Goal: Information Seeking & Learning: Check status

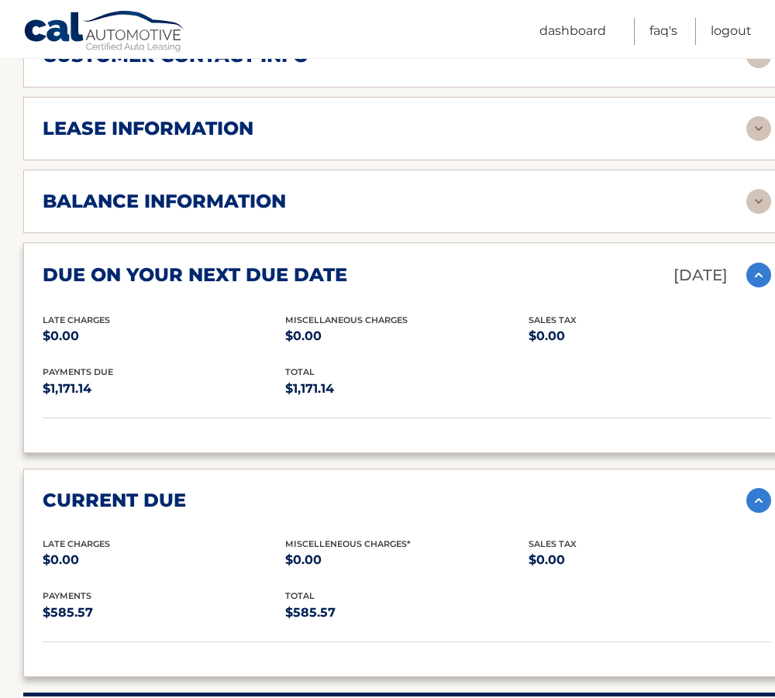
scroll to position [1162, 0]
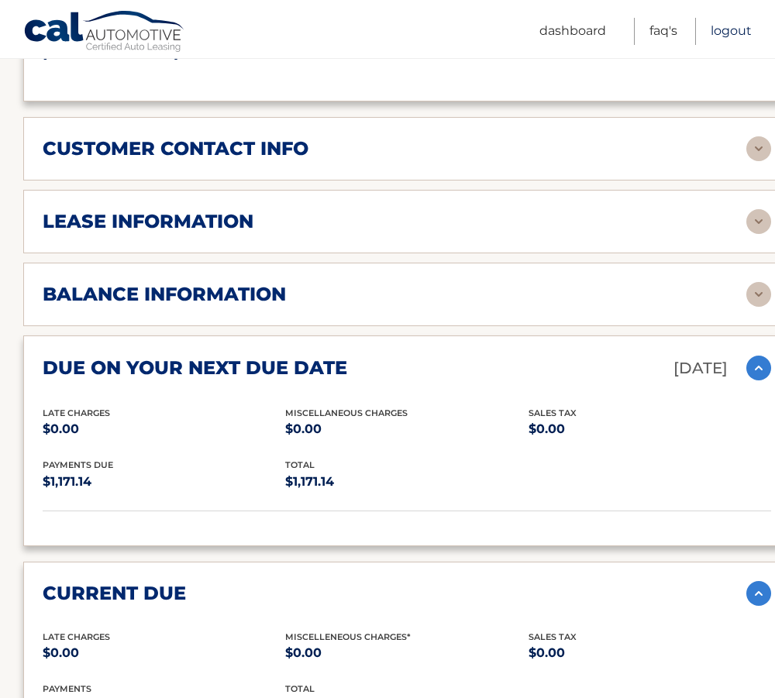
click at [732, 29] on link "Logout" at bounding box center [730, 31] width 41 height 27
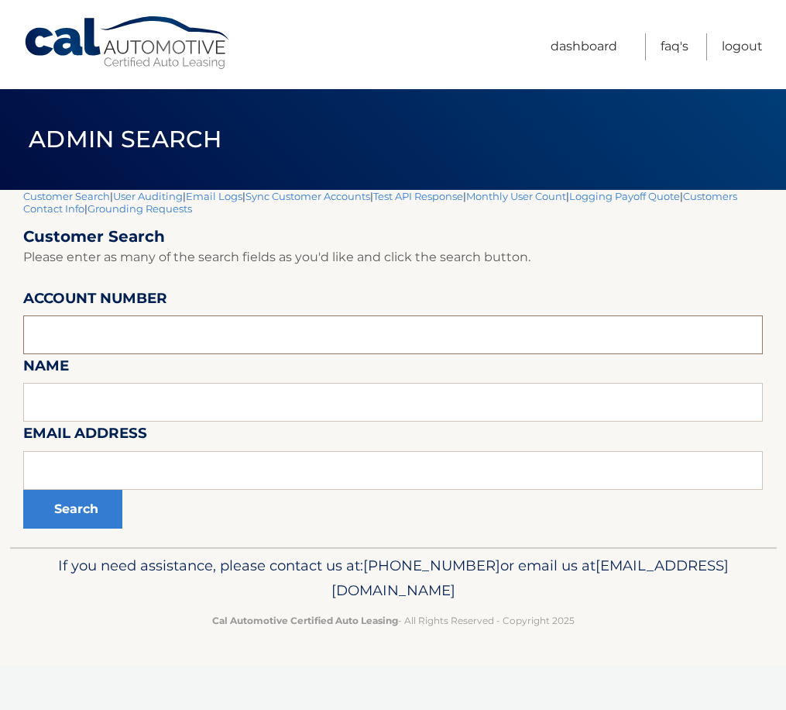
paste input "44455718877"
type input "44455718877"
click at [93, 521] on button "Search" at bounding box center [72, 509] width 99 height 39
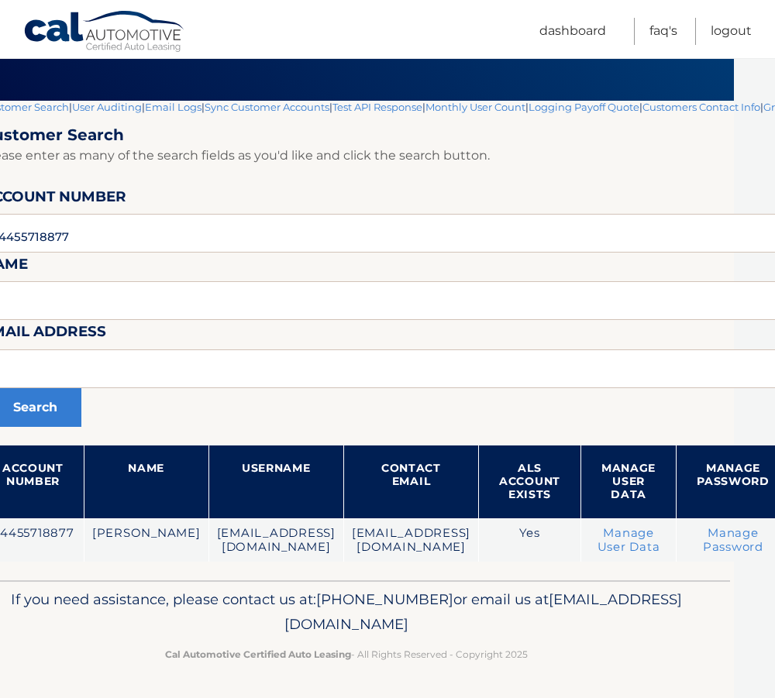
scroll to position [89, 254]
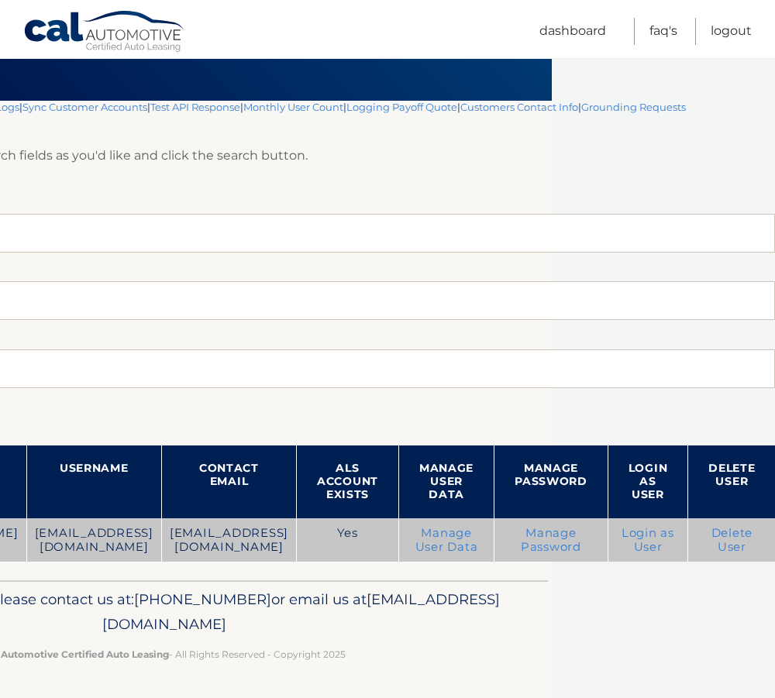
click at [648, 533] on link "Login as User" at bounding box center [647, 540] width 53 height 28
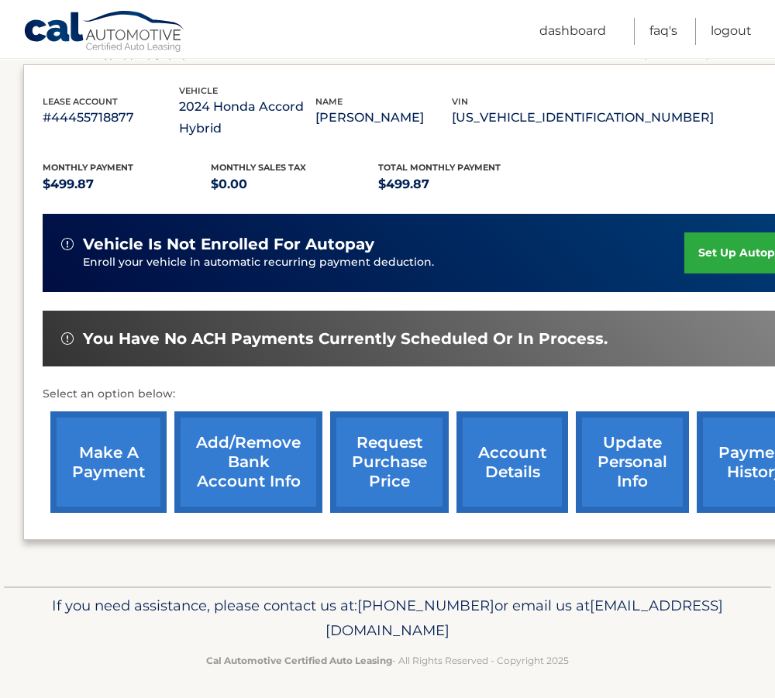
scroll to position [263, 0]
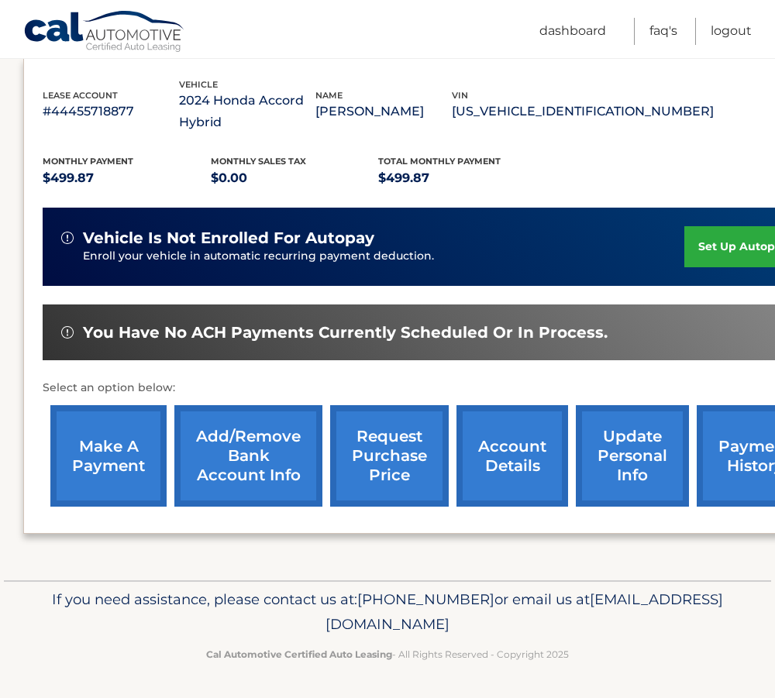
click at [105, 450] on link "make a payment" at bounding box center [108, 455] width 116 height 101
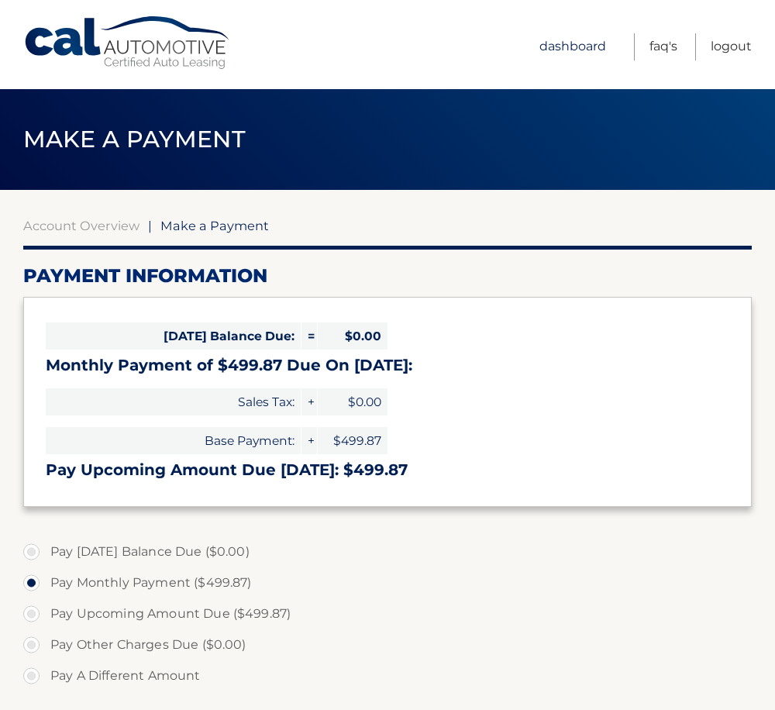
click at [586, 43] on link "Dashboard" at bounding box center [572, 46] width 67 height 27
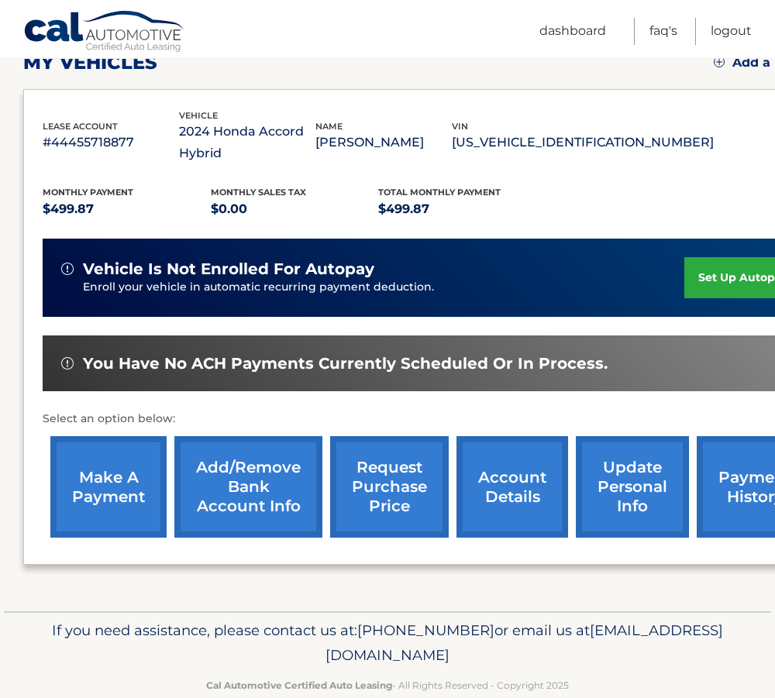
scroll to position [232, 0]
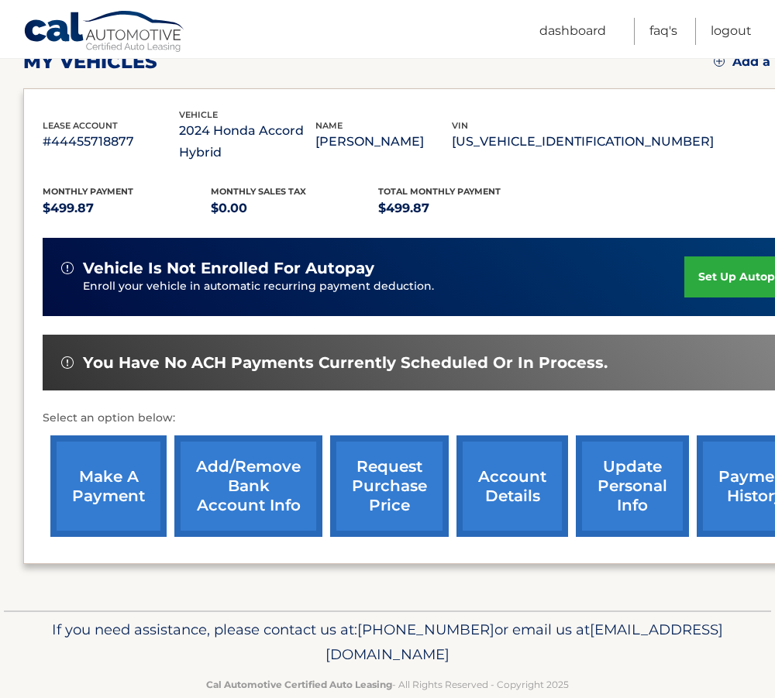
click at [510, 500] on link "account details" at bounding box center [512, 485] width 112 height 101
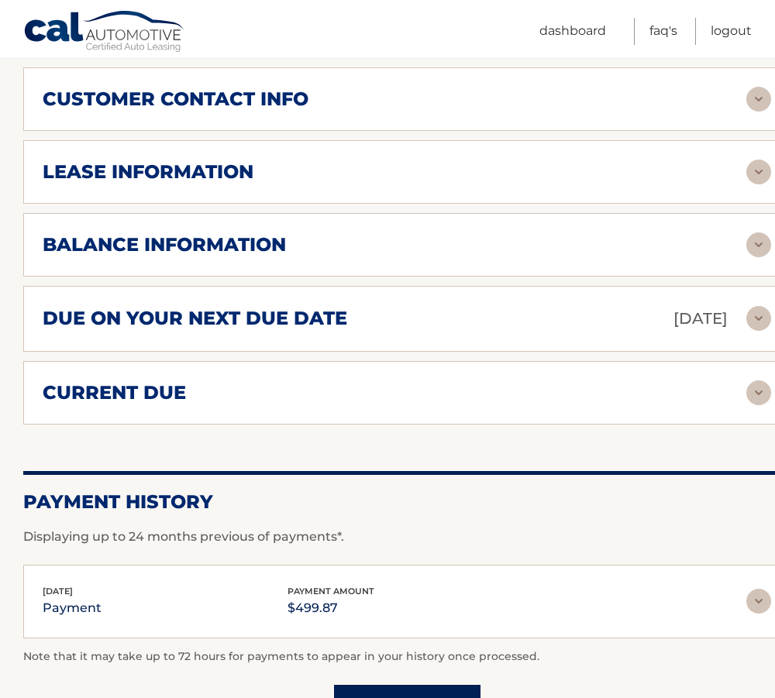
scroll to position [852, 0]
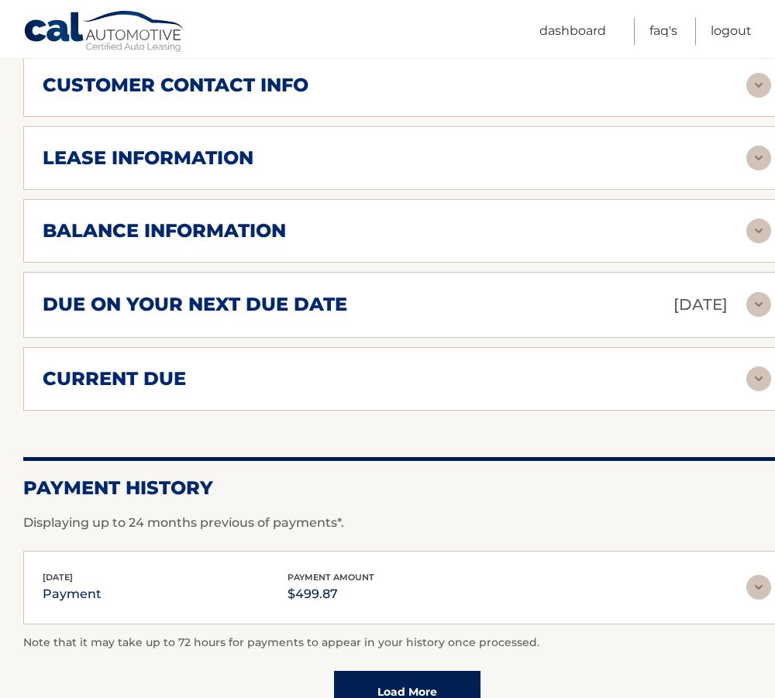
click at [186, 240] on h2 "balance information" at bounding box center [164, 230] width 243 height 23
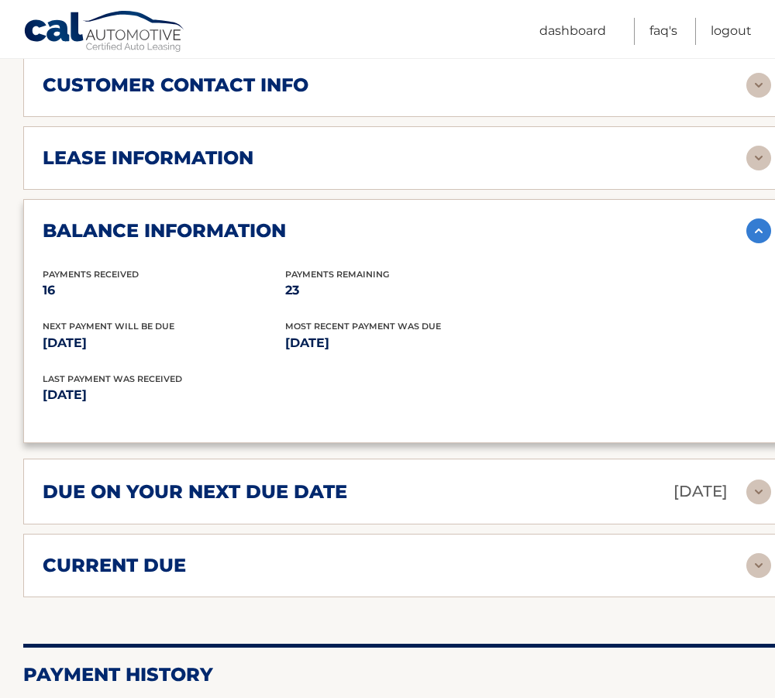
click at [196, 505] on div "due on your next due date Oct 01, 2025 Late Charges $0.00 Miscellaneous Charges…" at bounding box center [406, 492] width 767 height 66
click at [208, 473] on div "due on your next due date Oct 01, 2025 Late Charges $0.00 Miscellaneous Charges…" at bounding box center [406, 492] width 767 height 66
click at [221, 491] on h2 "due on your next due date" at bounding box center [195, 491] width 304 height 23
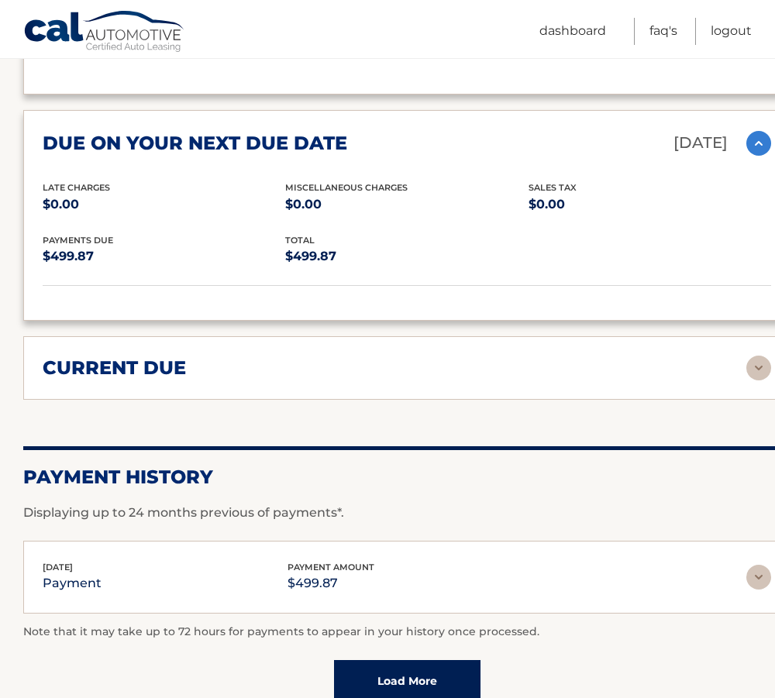
scroll to position [1240, 0]
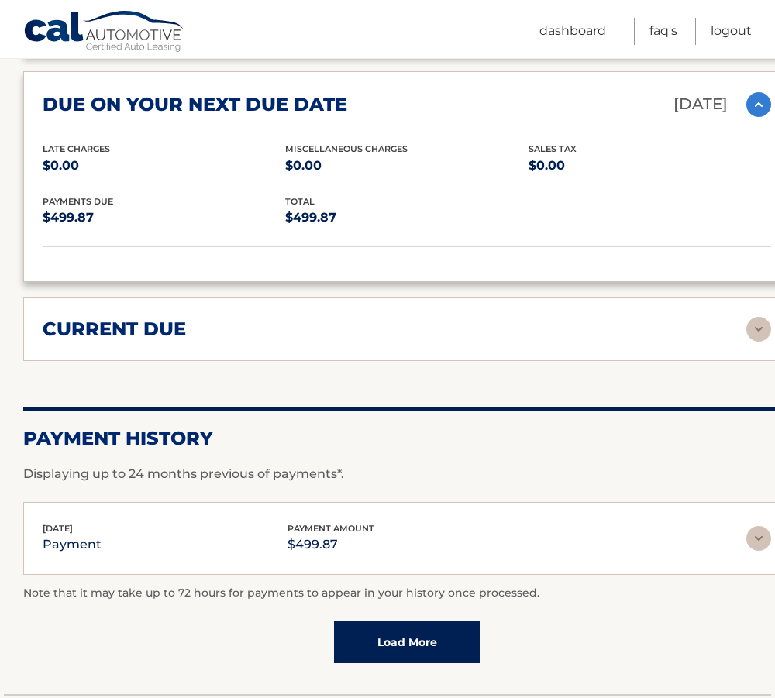
click at [220, 308] on div "current due Late Charges $0.00 Miscelleneous Charges* $0.00 Sales Tax $0.00 pay…" at bounding box center [406, 329] width 767 height 64
click at [179, 325] on h2 "current due" at bounding box center [114, 329] width 143 height 23
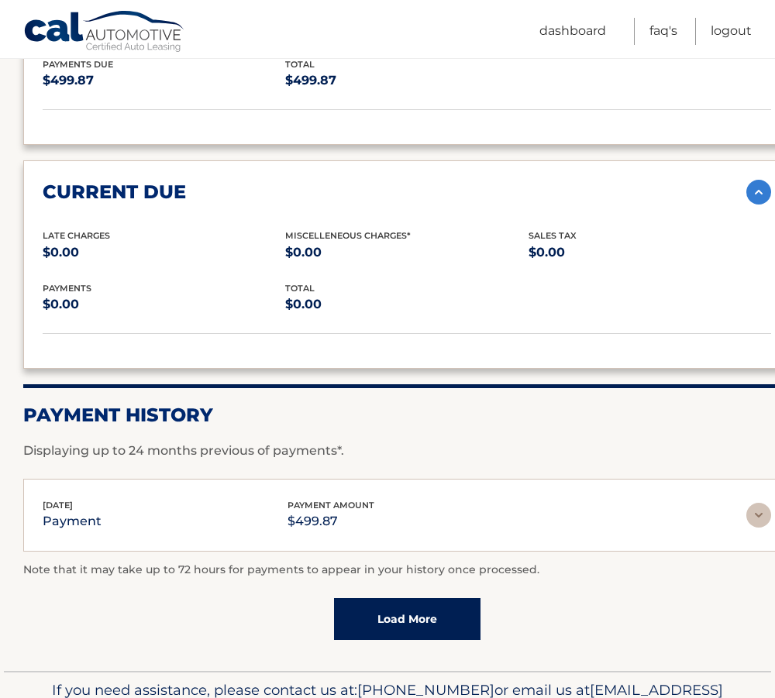
scroll to position [1467, 0]
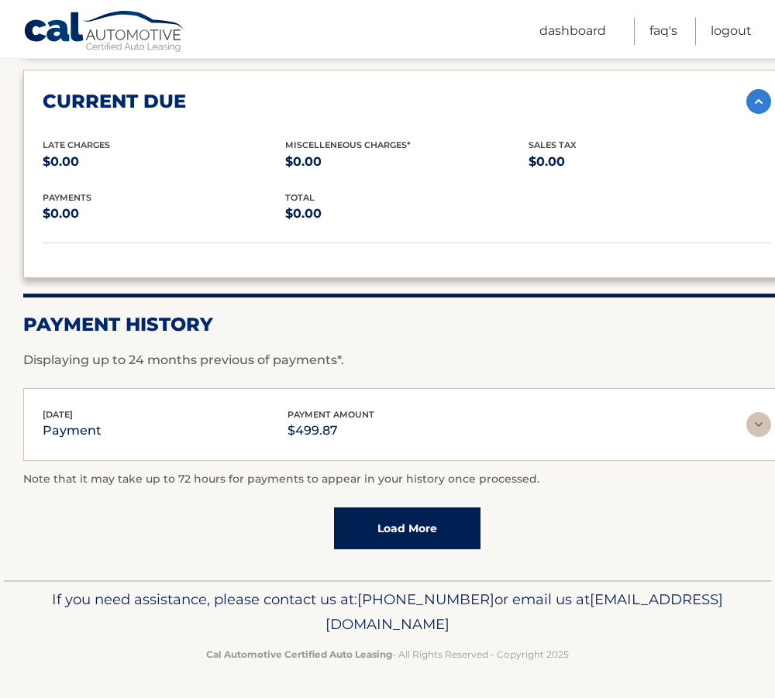
click at [304, 421] on p "$499.87" at bounding box center [330, 431] width 87 height 22
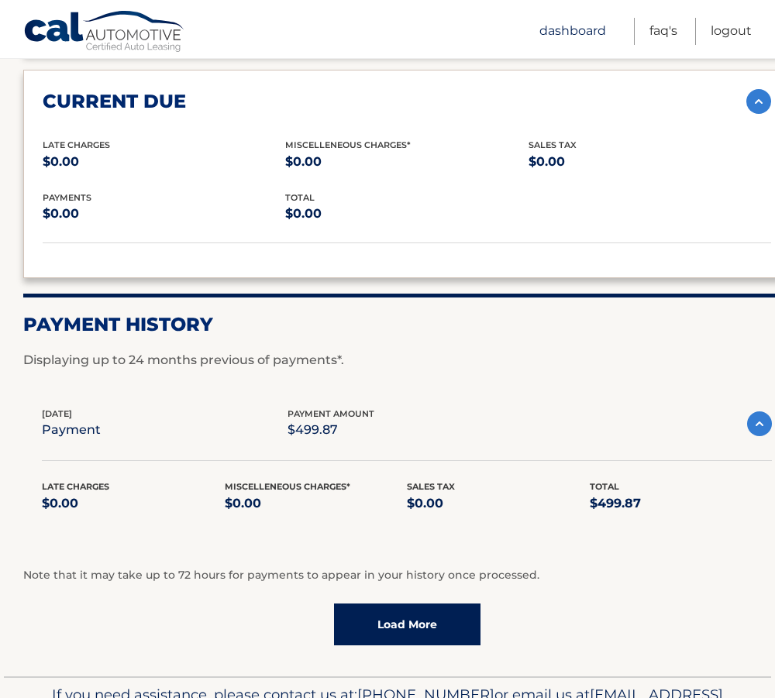
click at [588, 29] on link "Dashboard" at bounding box center [572, 31] width 67 height 27
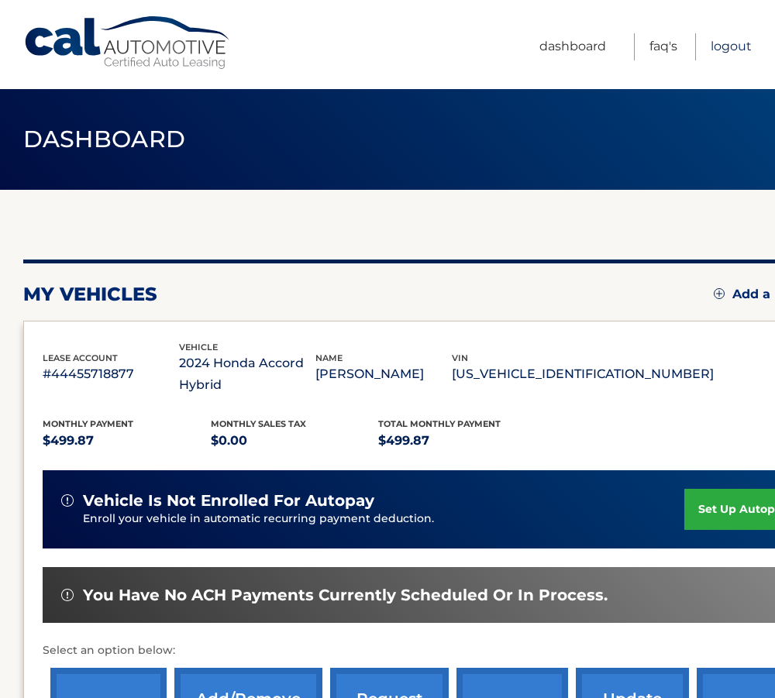
click at [731, 49] on link "Logout" at bounding box center [730, 46] width 41 height 27
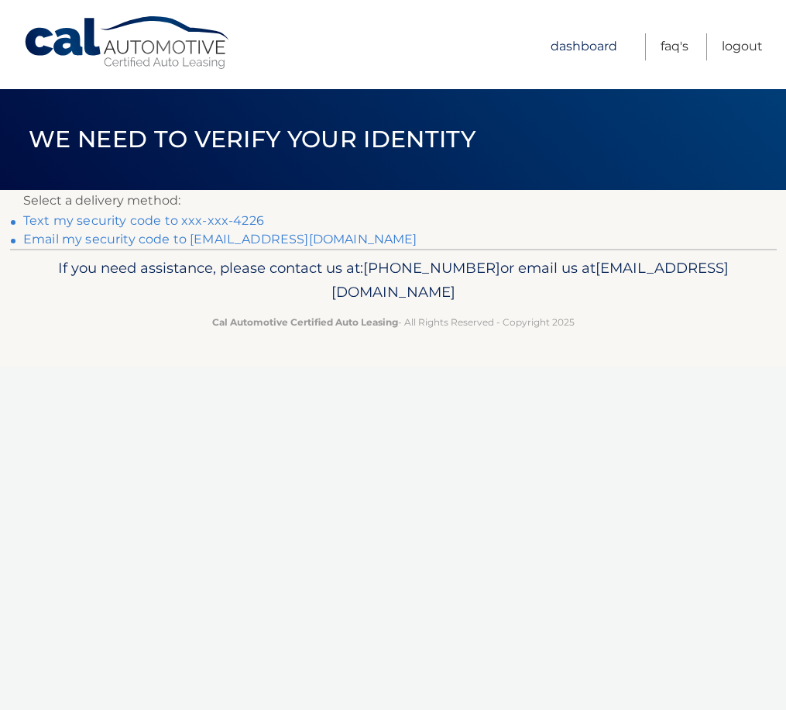
click at [587, 42] on link "Dashboard" at bounding box center [584, 46] width 67 height 27
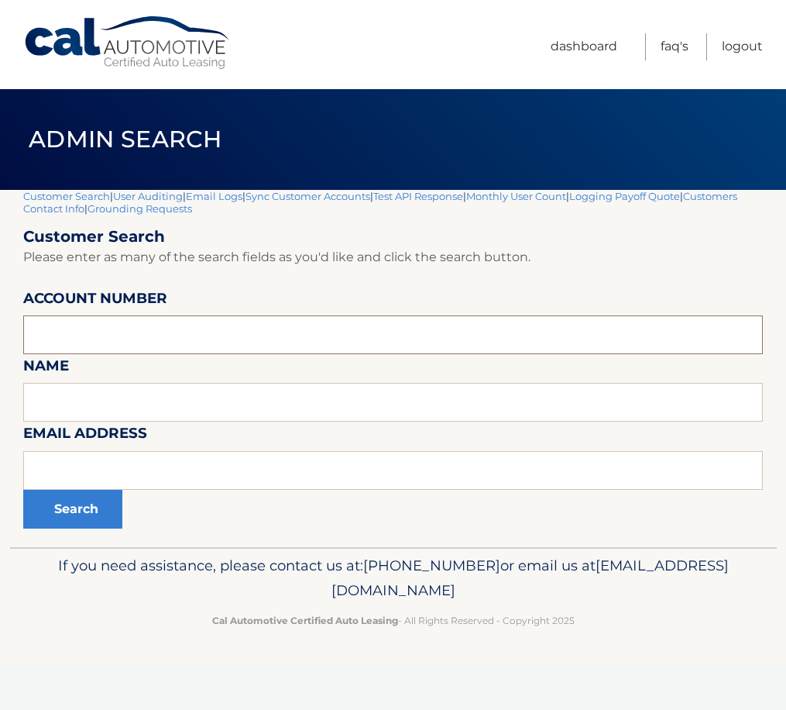
click at [121, 339] on input "text" at bounding box center [393, 334] width 740 height 39
paste input "44455958138"
type input "44455958138"
click at [56, 521] on button "Search" at bounding box center [72, 509] width 99 height 39
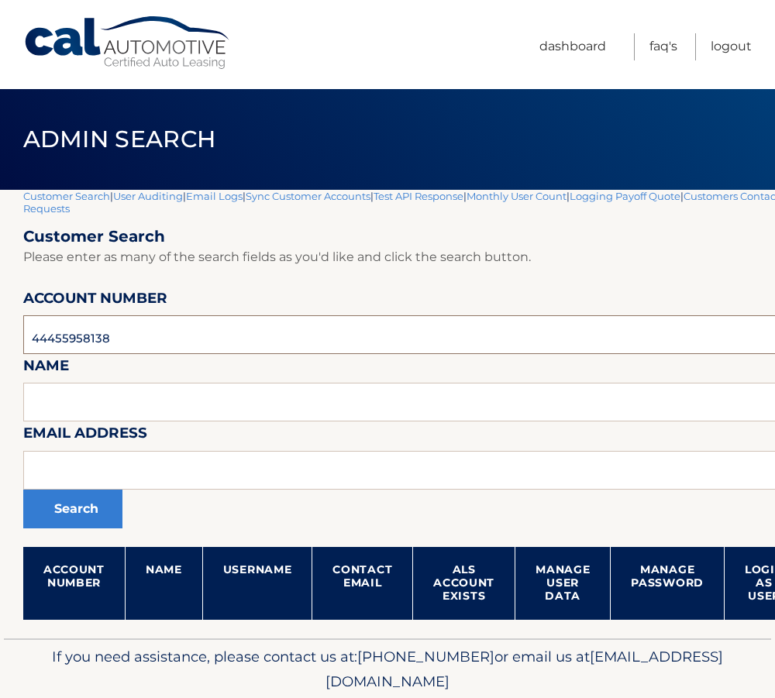
click at [90, 338] on input "44455958138" at bounding box center [457, 334] width 868 height 39
click at [80, 338] on input "text" at bounding box center [457, 334] width 868 height 39
paste input "sandleebpa@gmail.com"
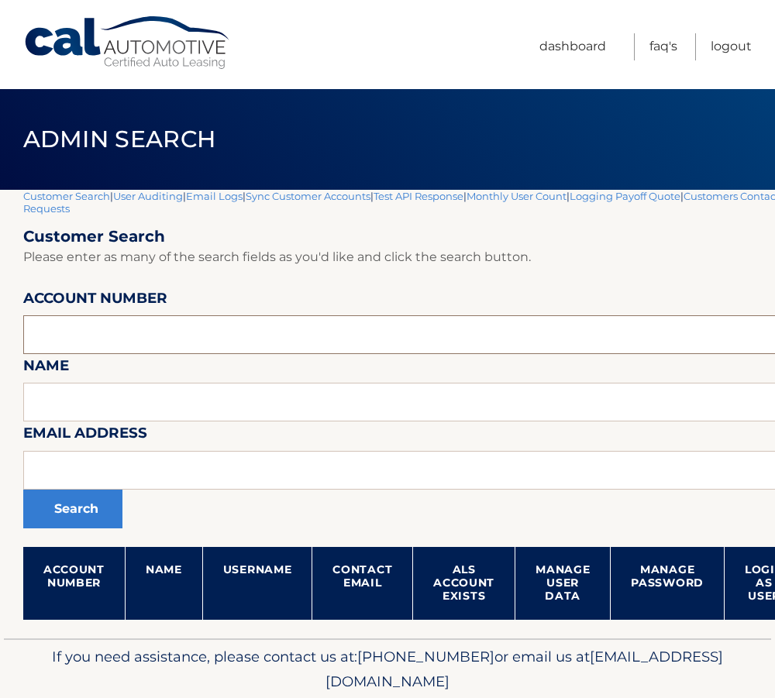
type input "sandleebpa@gmail.com"
drag, startPoint x: 198, startPoint y: 343, endPoint x: 23, endPoint y: 344, distance: 174.3
click at [13, 342] on section "Customer Search | User Auditing | Email Logs | Sync Customer Accounts | Test AP…" at bounding box center [387, 414] width 775 height 449
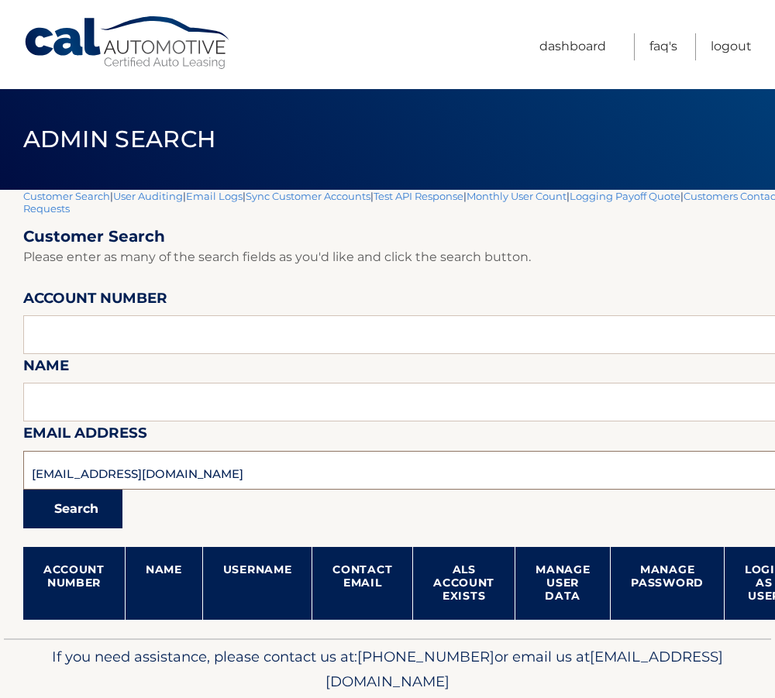
type input "sandleebpa@gmail.com"
click at [73, 521] on button "Search" at bounding box center [72, 509] width 99 height 39
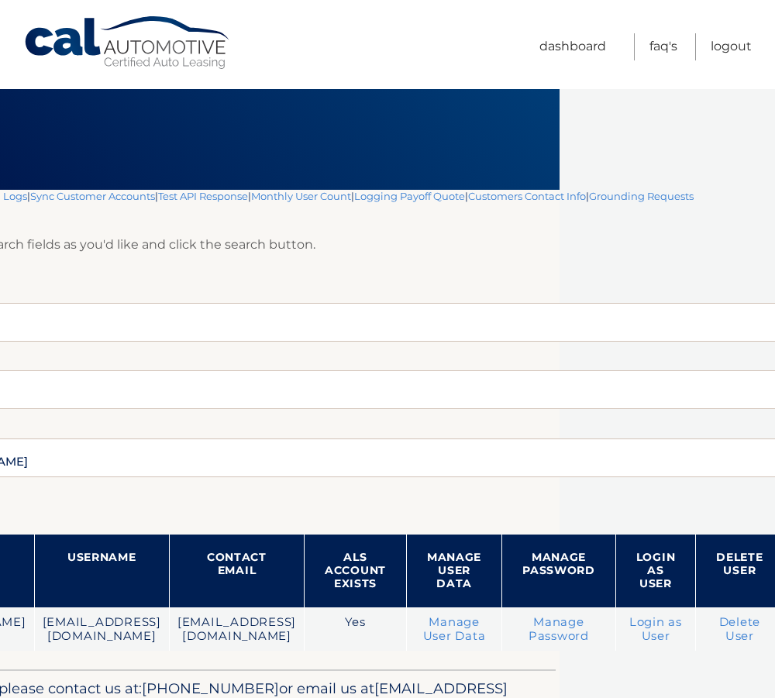
scroll to position [0, 244]
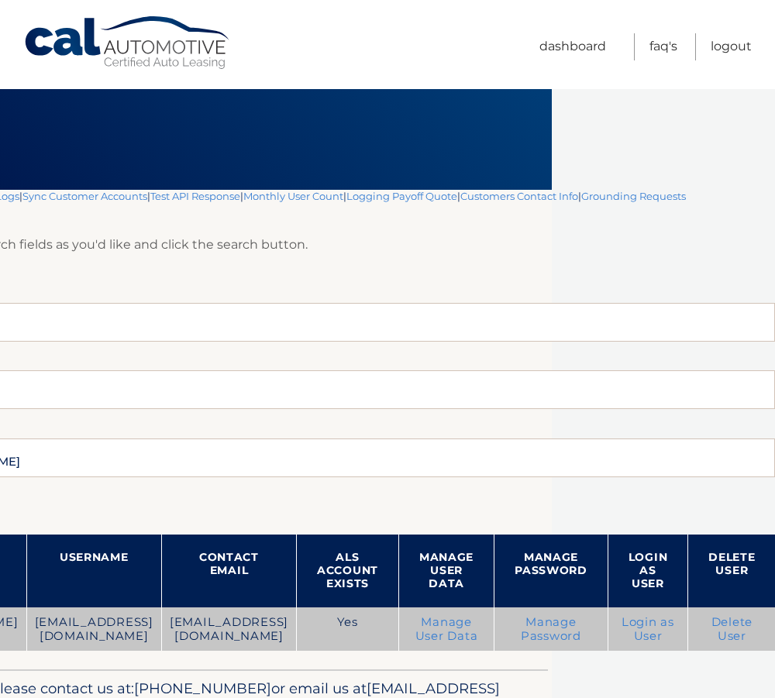
click at [648, 633] on link "Login as User" at bounding box center [647, 629] width 53 height 28
